Goal: Find contact information: Find contact information

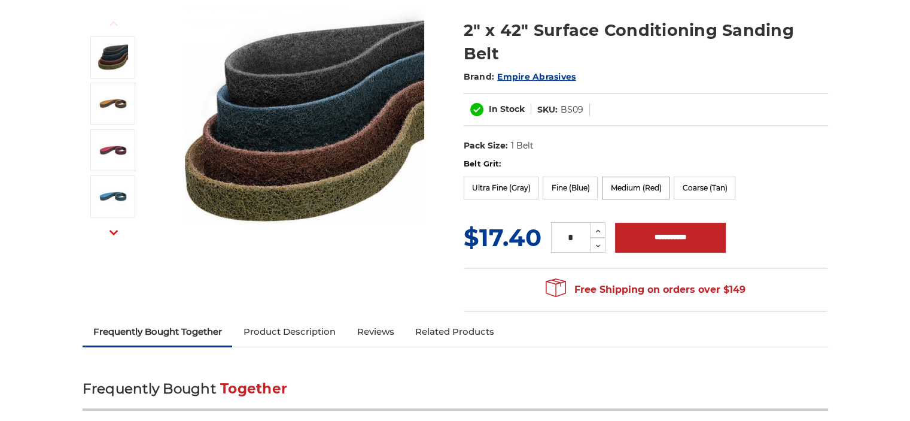
click at [629, 191] on label "Medium (Red)" at bounding box center [636, 188] width 68 height 23
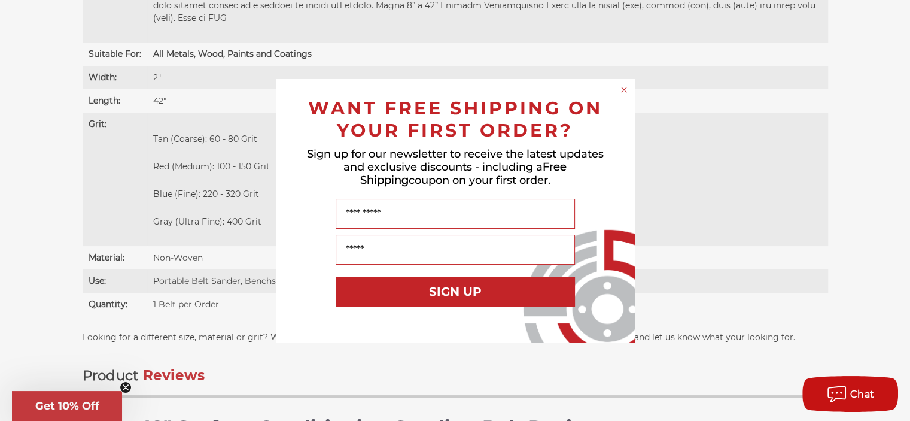
scroll to position [1400, 0]
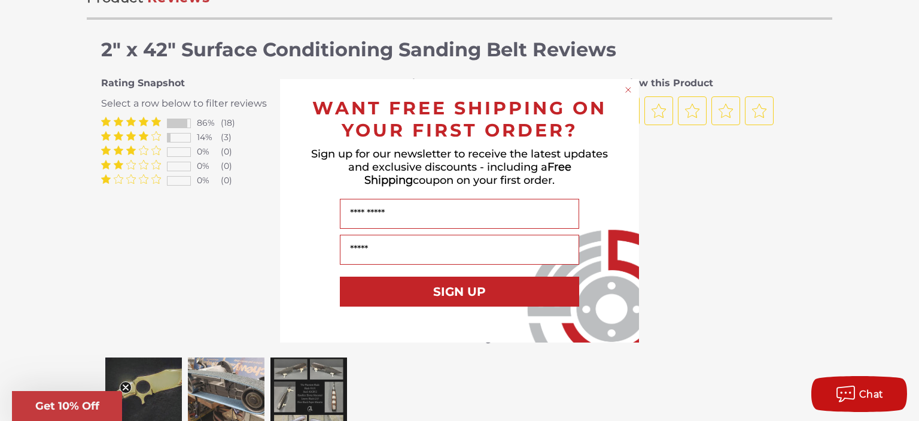
click at [628, 91] on circle "Close dialog" at bounding box center [628, 89] width 11 height 11
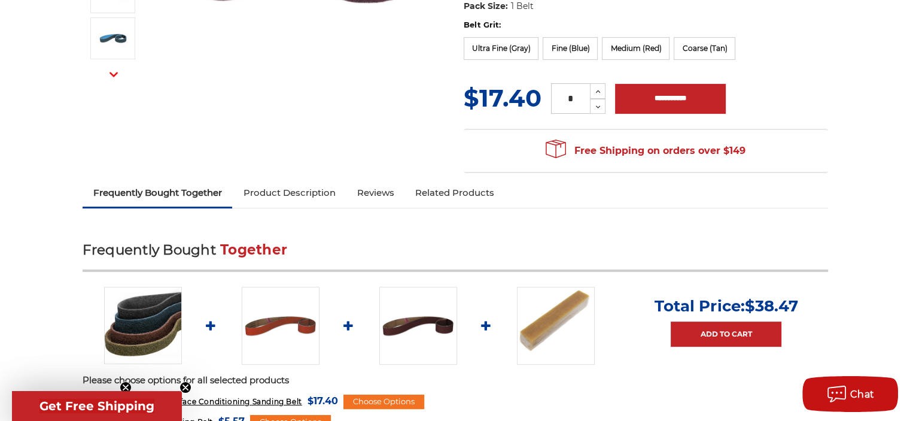
scroll to position [0, 0]
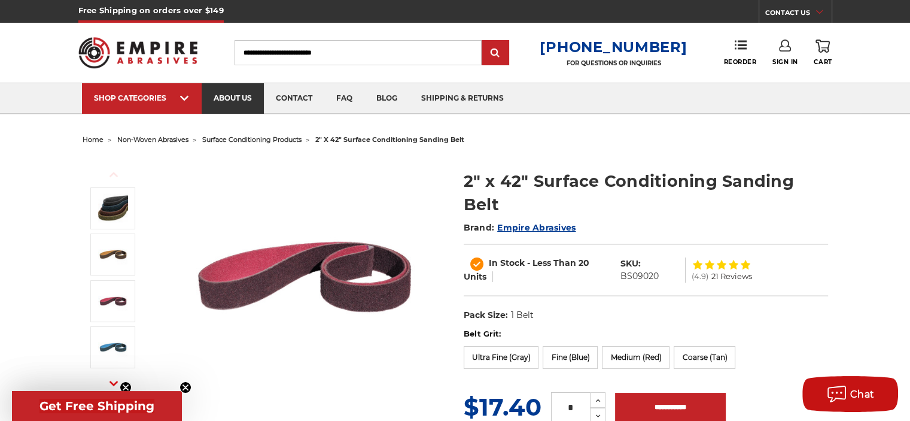
click at [238, 98] on link "about us" at bounding box center [233, 98] width 62 height 31
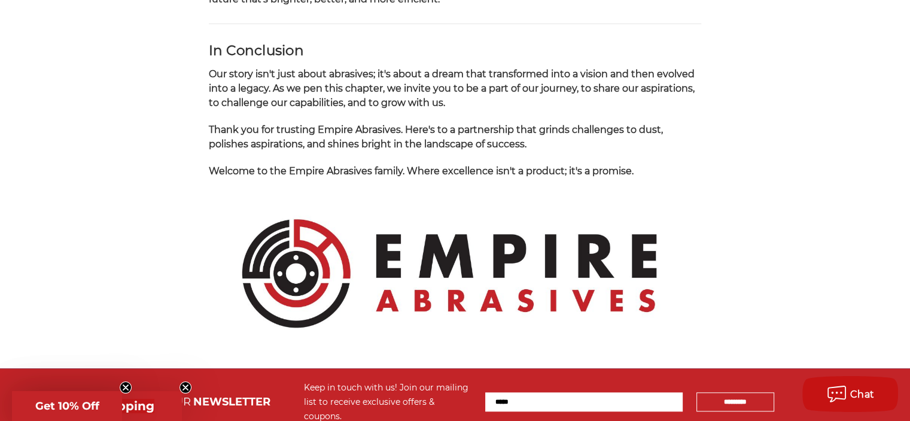
scroll to position [1389, 0]
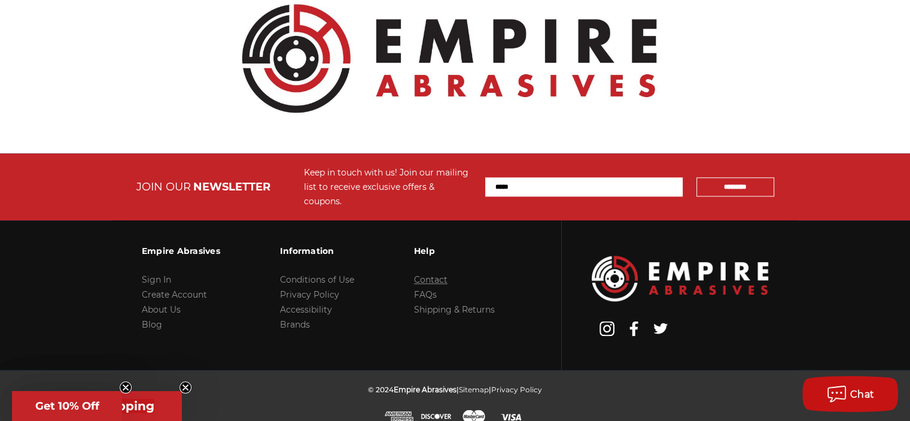
click at [434, 274] on link "Contact" at bounding box center [431, 279] width 34 height 11
